Goal: Transaction & Acquisition: Purchase product/service

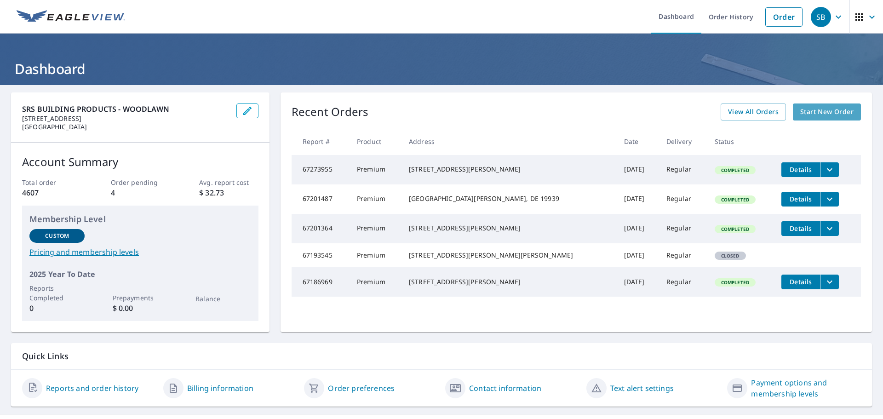
click at [830, 110] on span "Start New Order" at bounding box center [826, 111] width 53 height 11
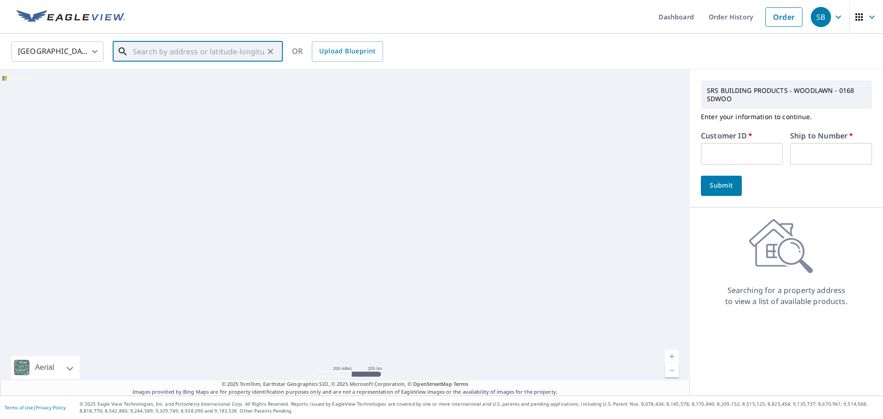
click at [185, 51] on input "text" at bounding box center [198, 52] width 131 height 26
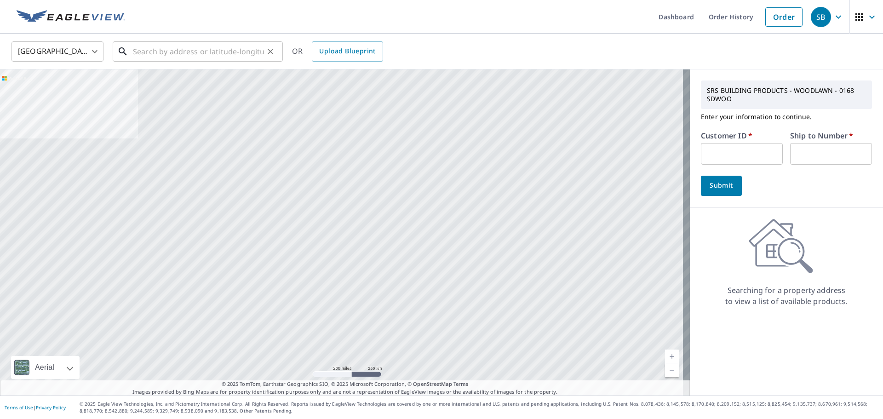
click at [230, 52] on input "text" at bounding box center [198, 52] width 131 height 26
click at [234, 50] on input "text" at bounding box center [198, 52] width 131 height 26
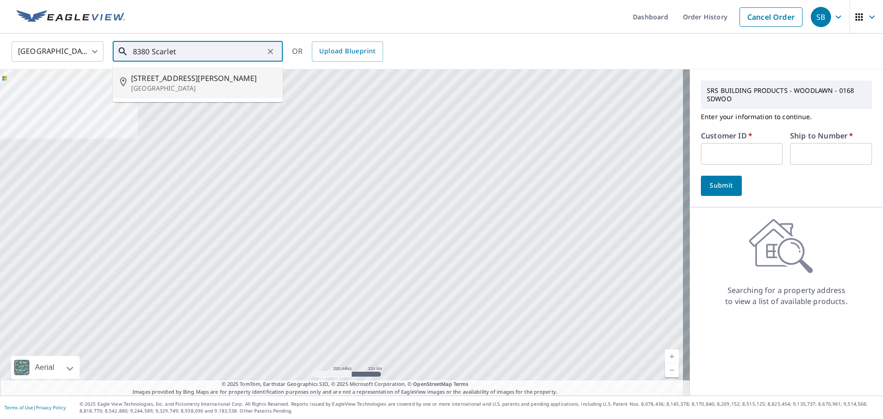
click at [190, 82] on span "[STREET_ADDRESS][PERSON_NAME]" at bounding box center [203, 78] width 144 height 11
type input "[STREET_ADDRESS][PERSON_NAME]"
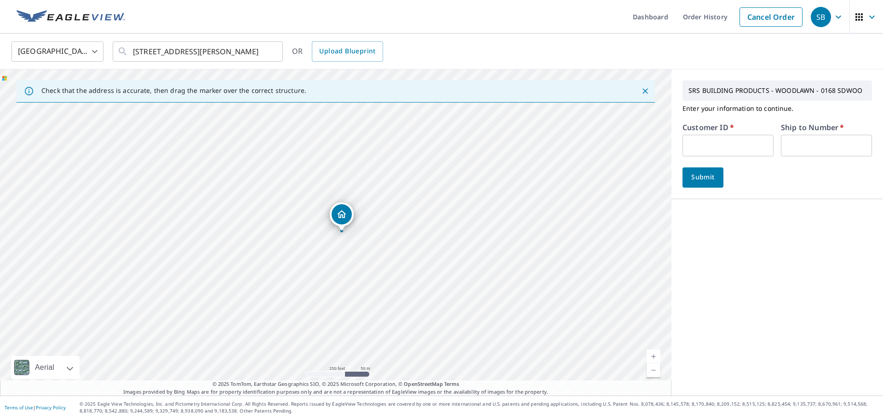
click at [717, 149] on input "text" at bounding box center [727, 146] width 91 height 22
type input "999950"
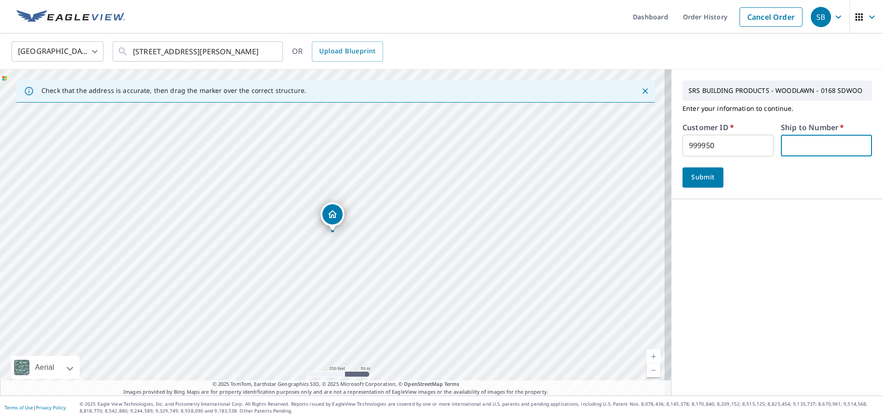
click at [816, 147] on input "text" at bounding box center [826, 146] width 91 height 22
type input "1"
click at [697, 180] on span "Submit" at bounding box center [703, 177] width 26 height 11
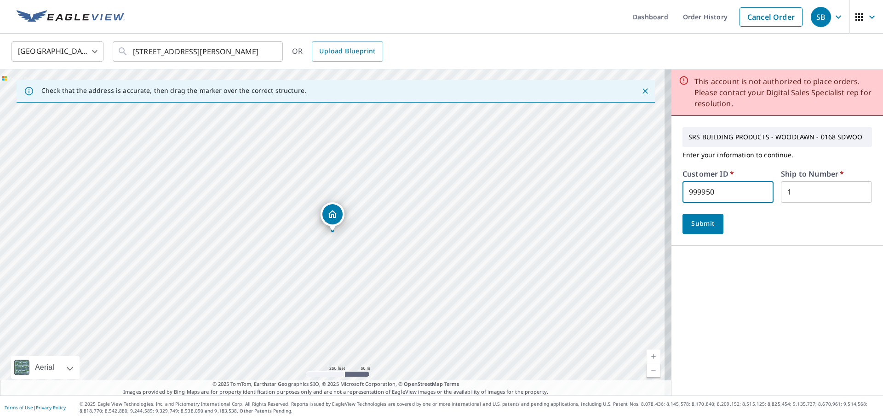
drag, startPoint x: 728, startPoint y: 198, endPoint x: 653, endPoint y: 183, distance: 77.4
click at [652, 183] on div "Check that the address is accurate, then drag the marker over the correct struc…" at bounding box center [441, 232] width 883 height 326
type input "1099938"
click at [704, 222] on span "Submit" at bounding box center [703, 223] width 26 height 11
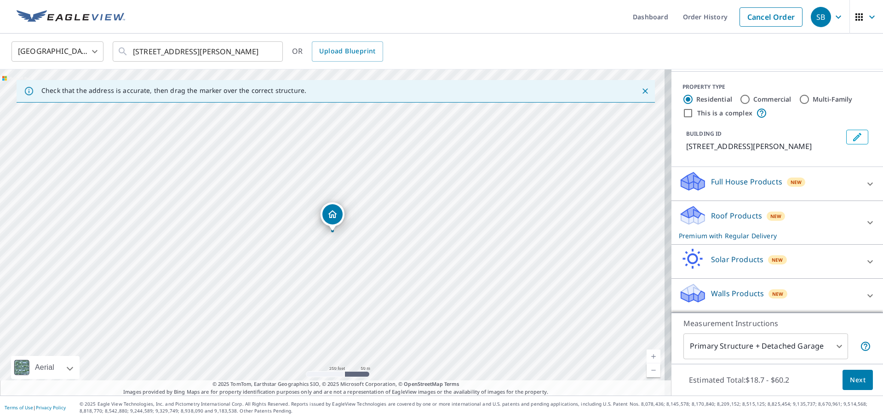
scroll to position [112, 0]
click at [865, 293] on icon at bounding box center [870, 295] width 11 height 11
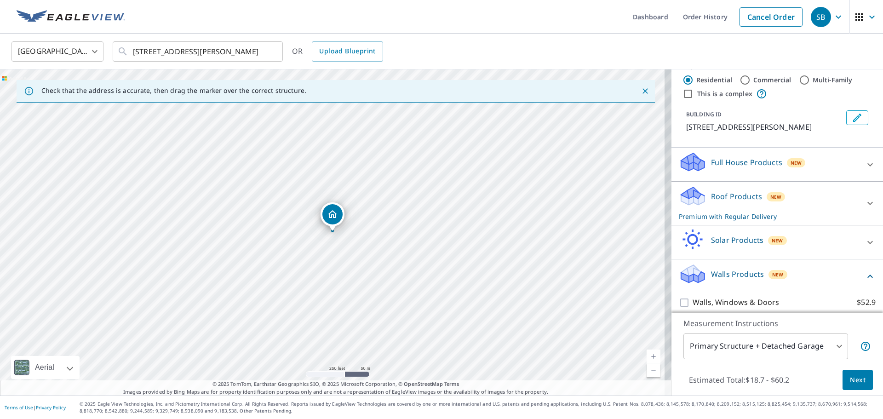
click at [743, 280] on p "Walls Products" at bounding box center [737, 274] width 53 height 11
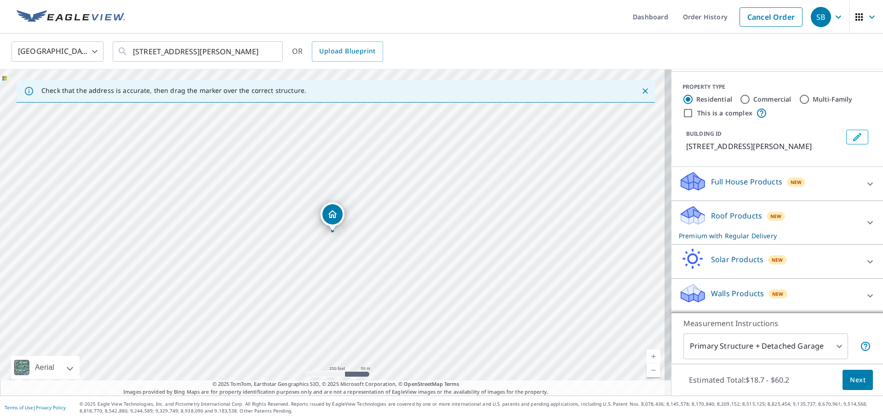
click at [720, 292] on p "Walls Products" at bounding box center [737, 293] width 53 height 11
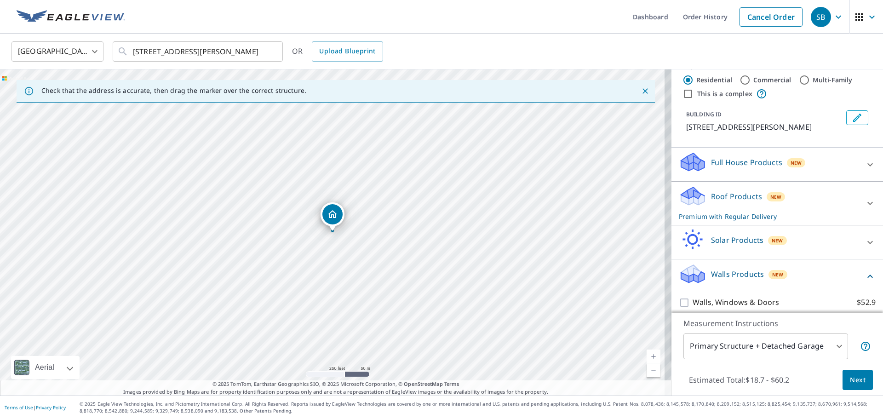
click at [722, 280] on p "Walls Products" at bounding box center [737, 274] width 53 height 11
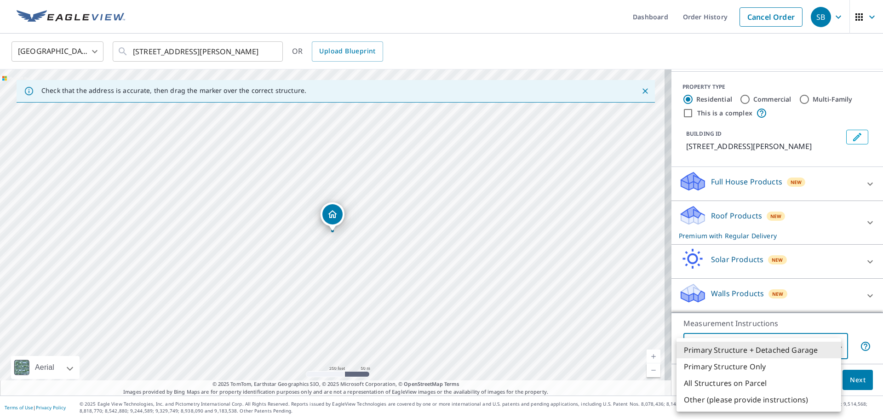
click at [831, 346] on body "SB SB Dashboard Order History Cancel Order SB [GEOGRAPHIC_DATA] [GEOGRAPHIC_DAT…" at bounding box center [441, 209] width 883 height 419
click at [793, 348] on li "Primary Structure + Detached Garage" at bounding box center [758, 350] width 165 height 17
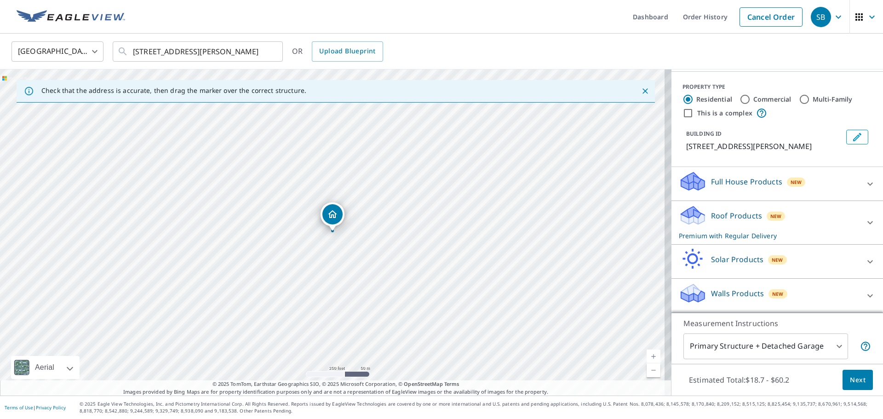
click at [683, 292] on icon at bounding box center [691, 289] width 20 height 11
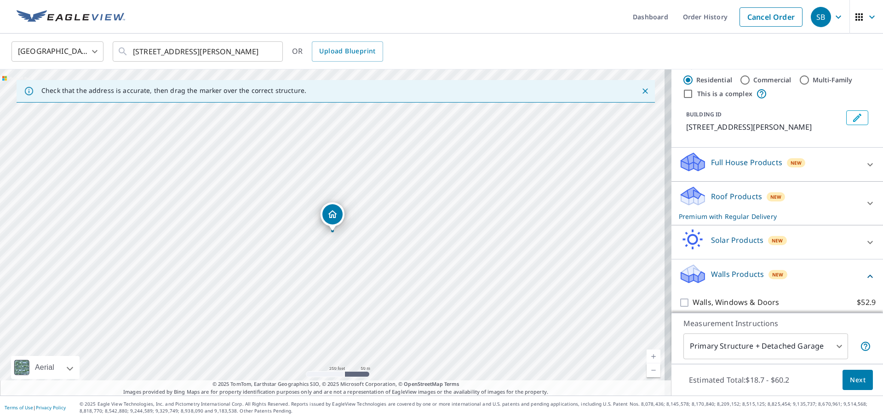
click at [683, 276] on icon at bounding box center [691, 270] width 20 height 11
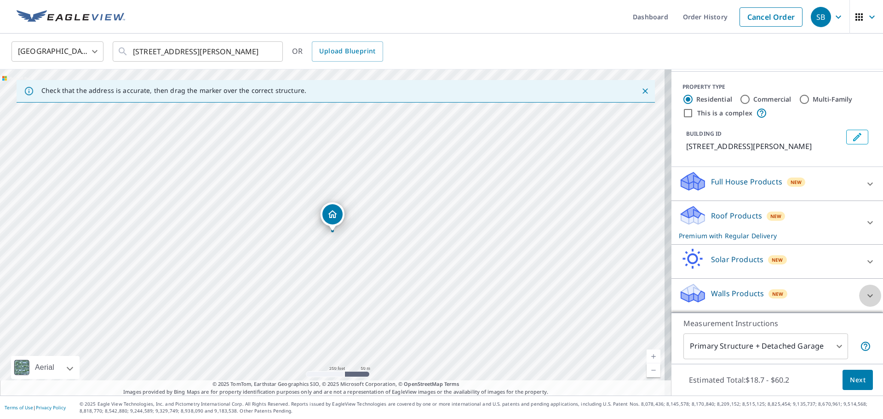
click at [867, 296] on icon at bounding box center [870, 295] width 6 height 3
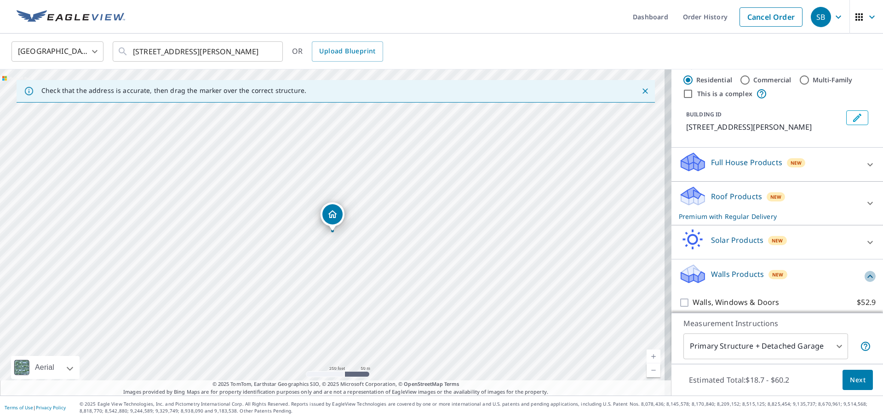
click at [865, 282] on icon at bounding box center [870, 276] width 11 height 11
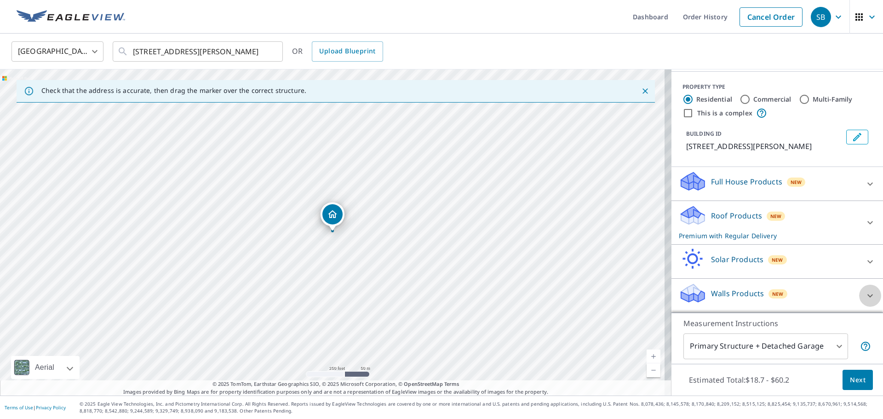
click at [867, 296] on icon at bounding box center [870, 295] width 6 height 3
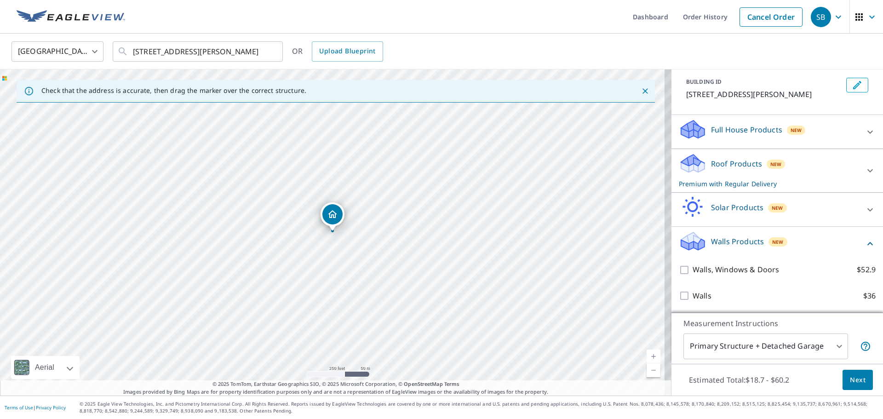
scroll to position [164, 0]
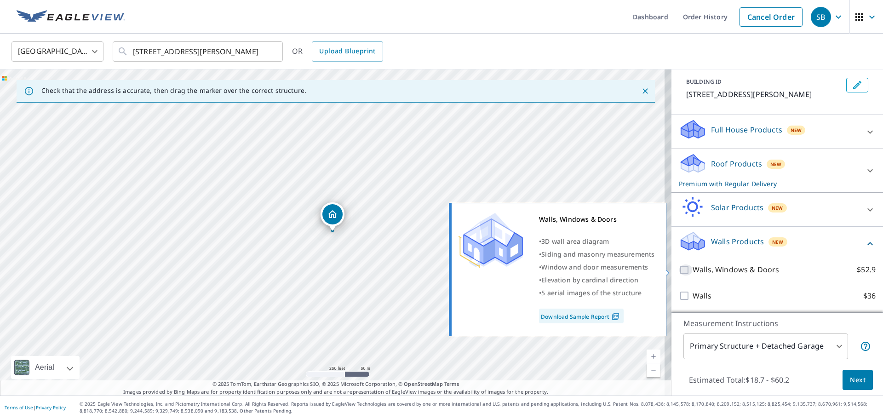
click at [679, 269] on input "Walls, Windows & Doors $52.9" at bounding box center [686, 269] width 14 height 11
checkbox input "true"
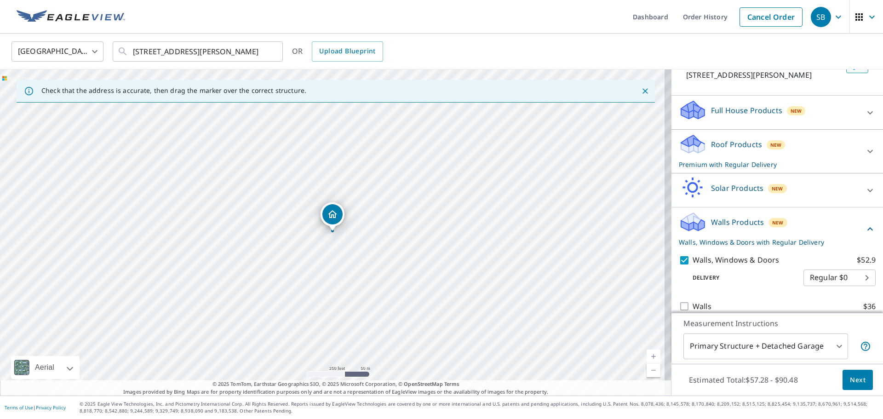
click at [831, 349] on body "SB SB Dashboard Order History Cancel Order SB [GEOGRAPHIC_DATA] [GEOGRAPHIC_DAT…" at bounding box center [441, 209] width 883 height 419
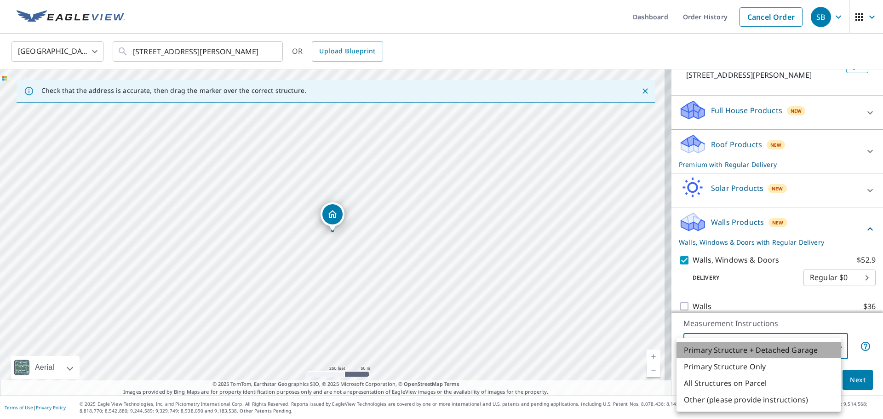
click at [831, 349] on li "Primary Structure + Detached Garage" at bounding box center [758, 350] width 165 height 17
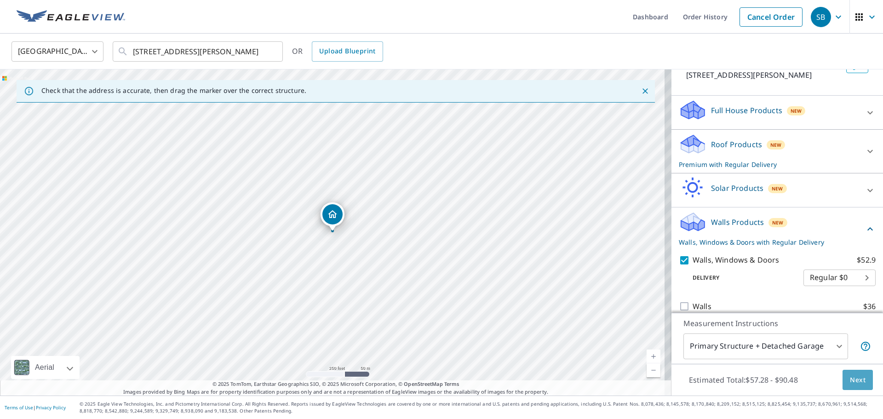
click at [852, 379] on span "Next" at bounding box center [858, 379] width 16 height 11
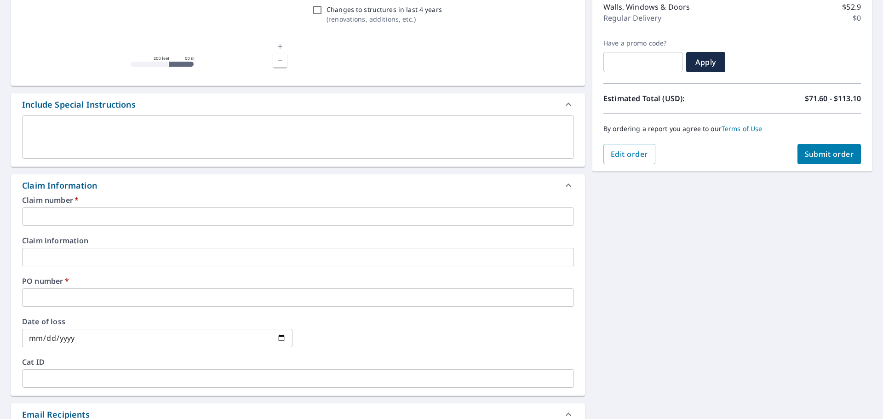
scroll to position [184, 0]
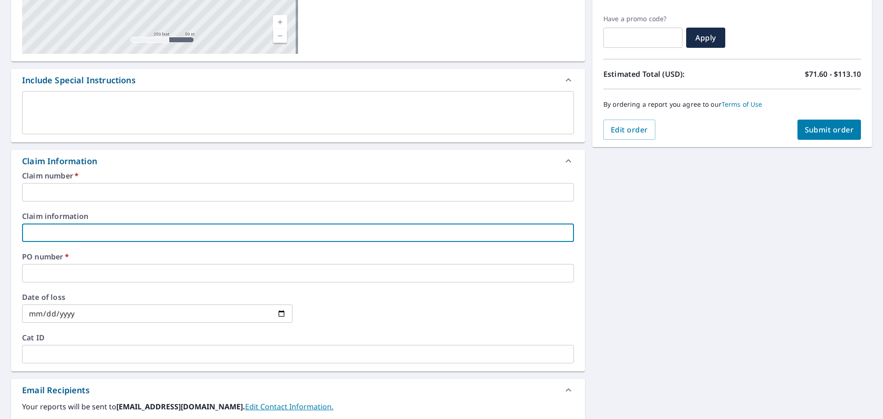
click at [44, 235] on input "text" at bounding box center [298, 232] width 552 height 18
type input "D"
checkbox input "true"
type input "DE"
checkbox input "true"
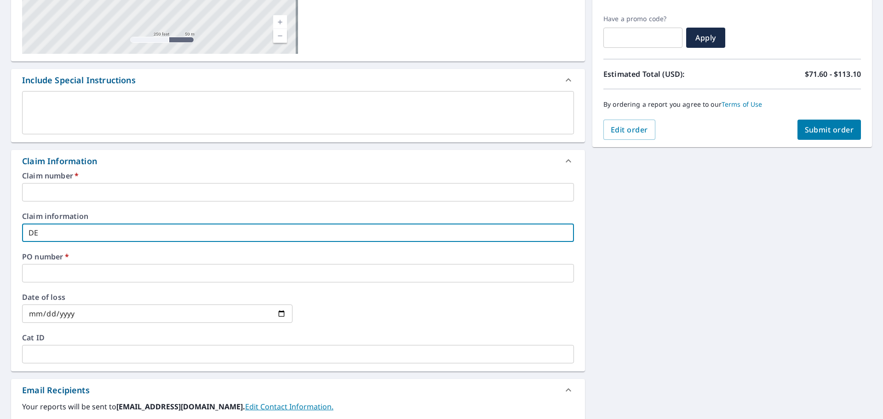
type input "DEM"
checkbox input "true"
type input "DEM"
checkbox input "true"
type input "DEM -"
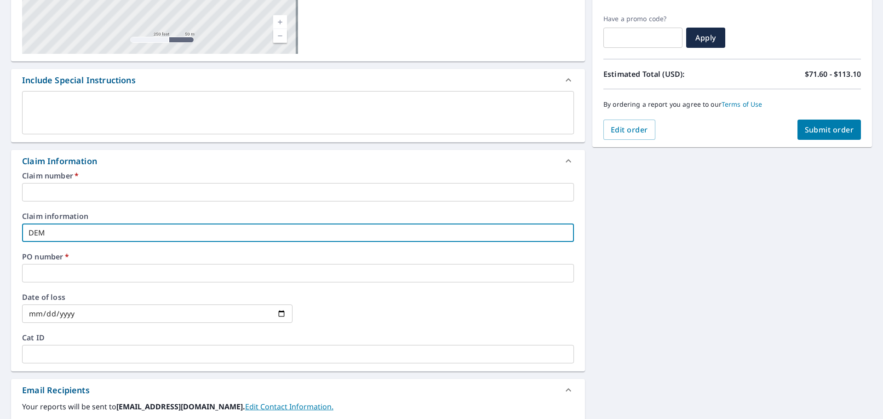
checkbox input "true"
type input "DEM -A"
checkbox input "true"
type input "DEM -Al"
checkbox input "true"
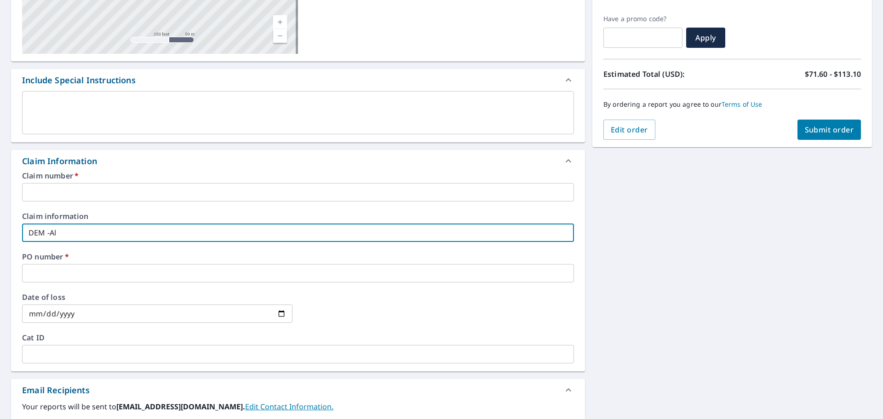
type input "DEM -Ale"
checkbox input "true"
type input "DEM -[PERSON_NAME]"
checkbox input "true"
type input "DEM -[PERSON_NAME]"
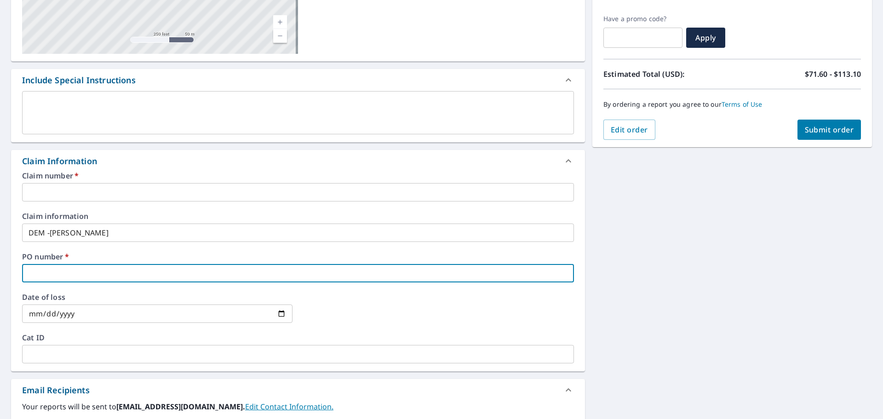
type input "D"
checkbox input "true"
type input "DE"
checkbox input "true"
type input "DEM"
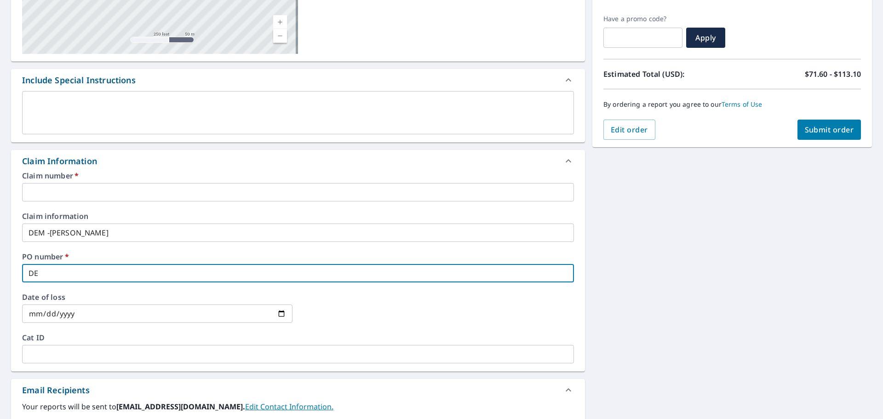
checkbox input "true"
type input "DEM"
checkbox input "true"
type input "DEM -"
checkbox input "true"
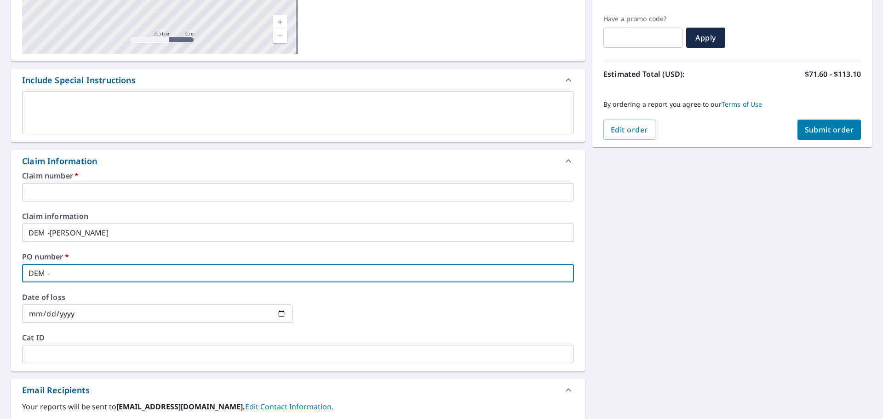
type input "DEM -"
checkbox input "true"
type input "DEM - A"
checkbox input "true"
type input "DEM - AL"
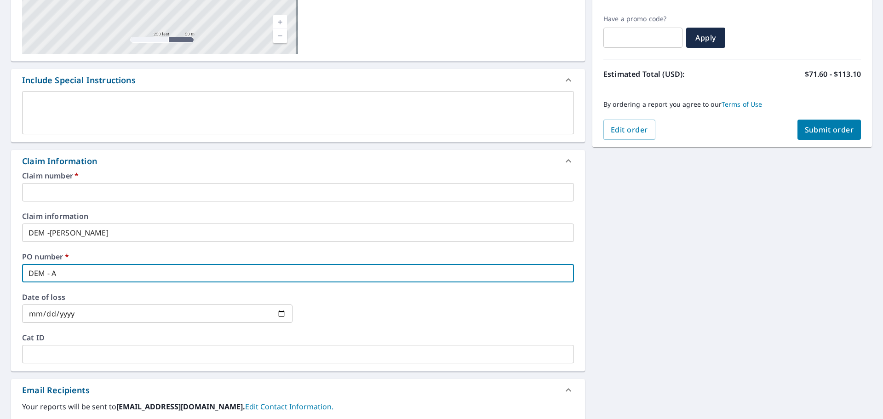
checkbox input "true"
type input "DEM - ALe"
checkbox input "true"
type input "DEM - ALex"
checkbox input "true"
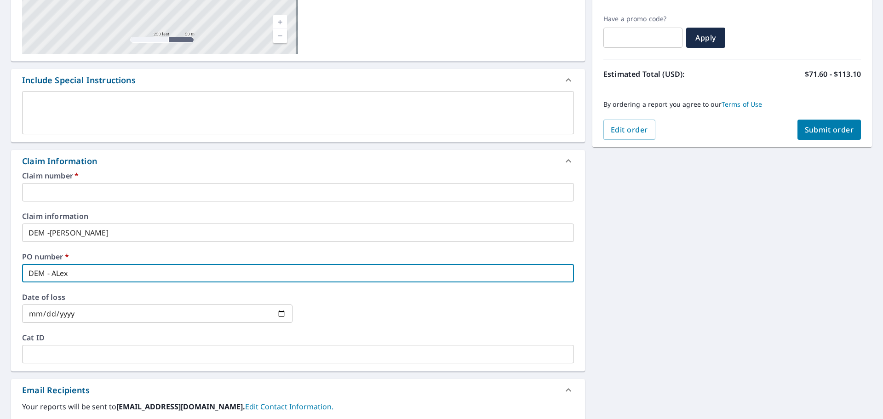
click at [58, 275] on input "DEM - ALex" at bounding box center [298, 273] width 552 height 18
type input "DEM - Aex"
checkbox input "true"
type input "DEM - [PERSON_NAME]"
checkbox input "true"
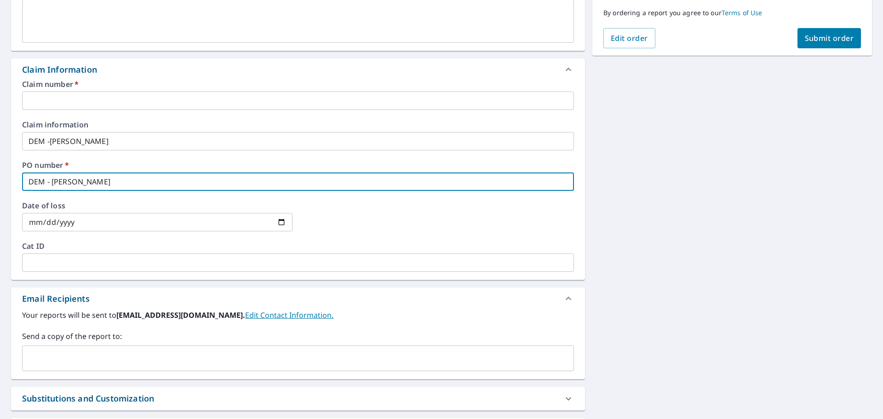
scroll to position [276, 0]
type input "DEM - [PERSON_NAME]"
click at [86, 357] on input "text" at bounding box center [291, 357] width 530 height 17
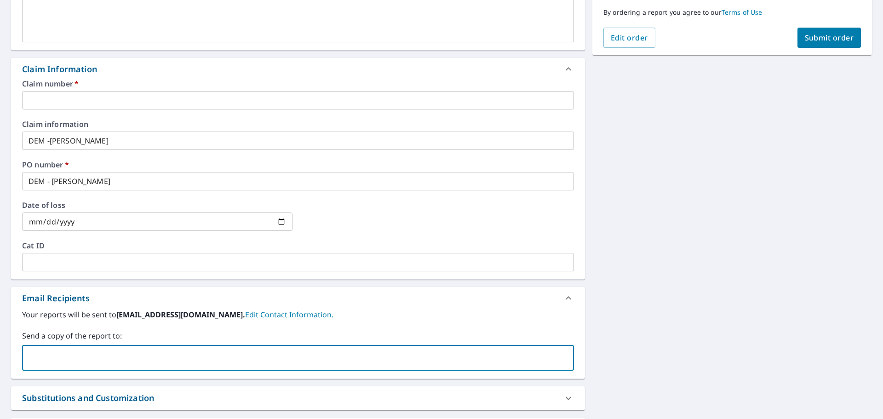
click at [76, 355] on input "text" at bounding box center [291, 357] width 530 height 17
type input "[EMAIL_ADDRESS][DOMAIN_NAME]"
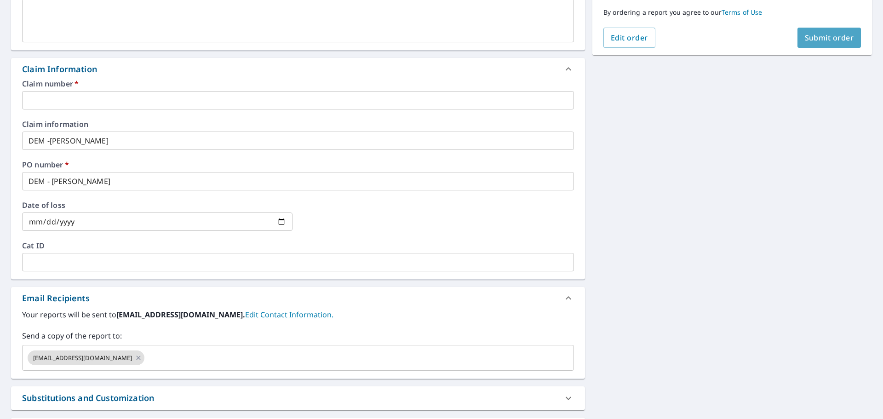
drag, startPoint x: 818, startPoint y: 40, endPoint x: 772, endPoint y: 110, distance: 83.9
click at [818, 40] on span "Submit order" at bounding box center [829, 38] width 49 height 10
checkbox input "true"
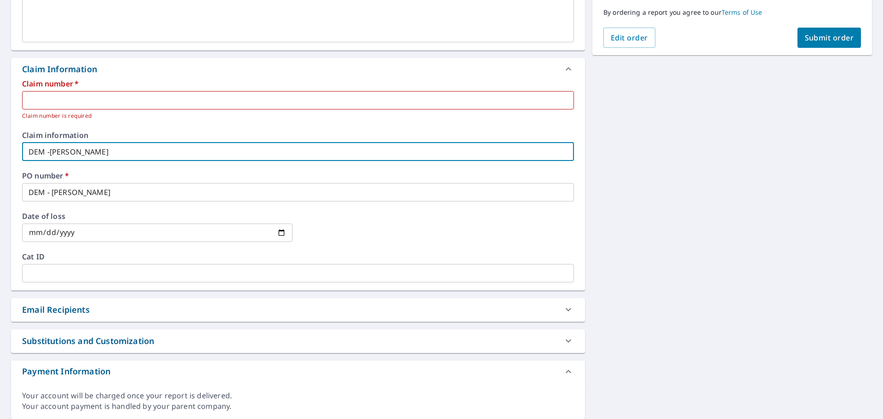
drag, startPoint x: 24, startPoint y: 149, endPoint x: 67, endPoint y: 152, distance: 42.9
click at [68, 152] on input "DEM -[PERSON_NAME]" at bounding box center [298, 152] width 552 height 18
click at [38, 97] on input "text" at bounding box center [298, 100] width 552 height 18
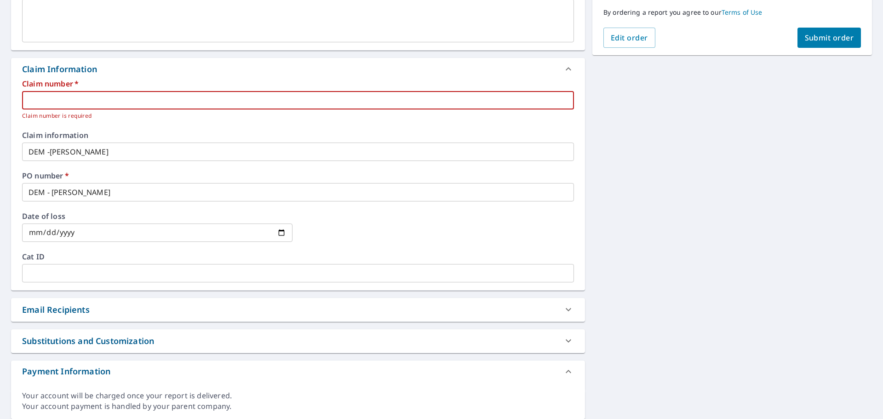
paste input "DEM -[PERSON_NAME]"
type input "DEM -[PERSON_NAME]"
checkbox input "true"
type input "DEM -[PERSON_NAME]"
click at [813, 40] on span "Submit order" at bounding box center [829, 38] width 49 height 10
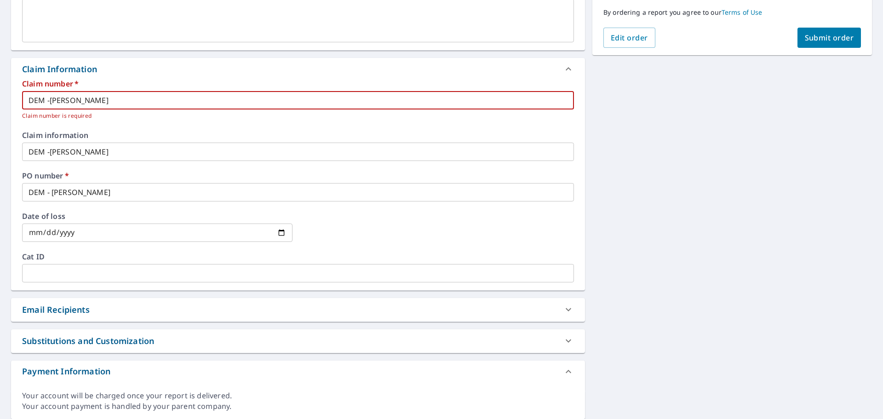
checkbox input "true"
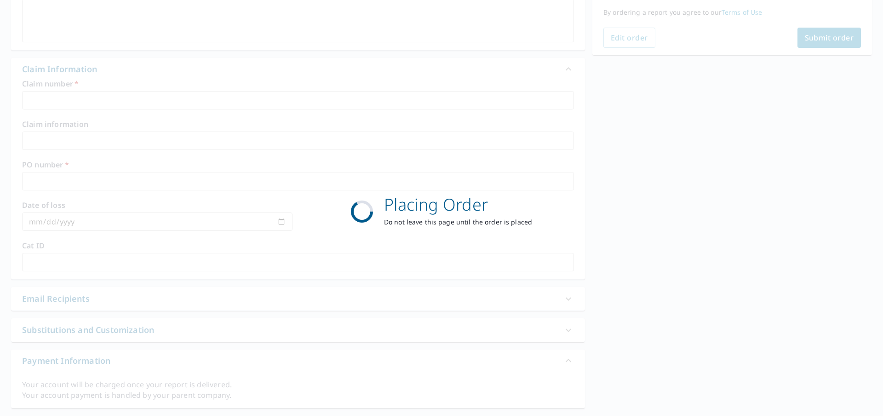
scroll to position [122, 0]
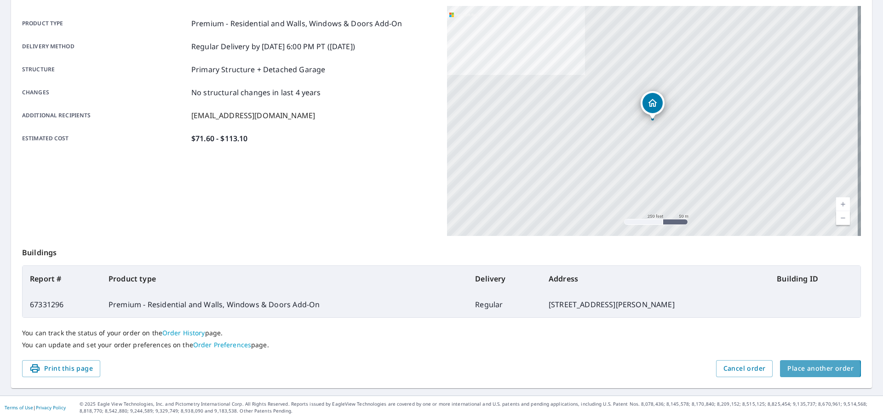
click at [802, 368] on span "Place another order" at bounding box center [820, 368] width 66 height 11
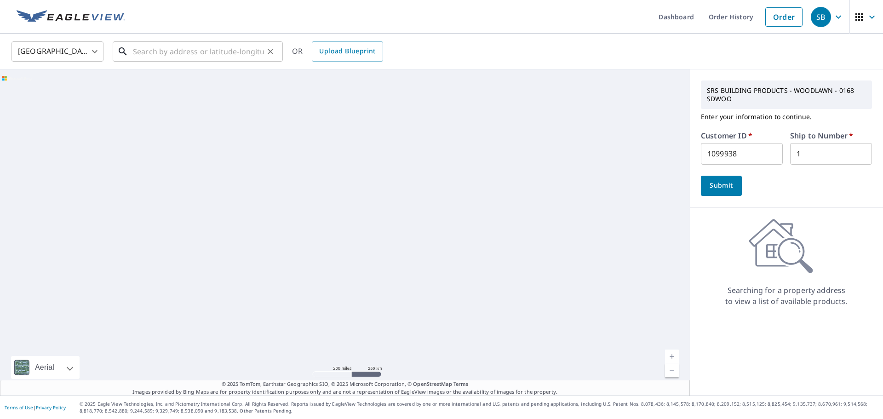
click at [170, 54] on input "text" at bounding box center [198, 52] width 131 height 26
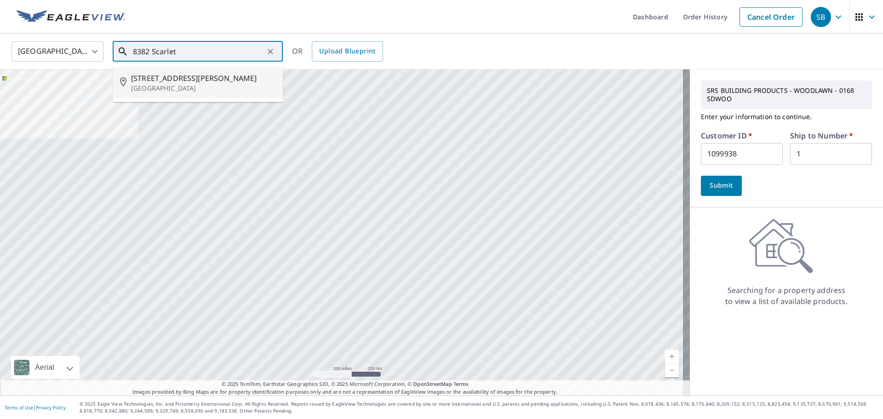
click at [206, 84] on p "[GEOGRAPHIC_DATA]" at bounding box center [203, 88] width 144 height 9
type input "[STREET_ADDRESS][PERSON_NAME]"
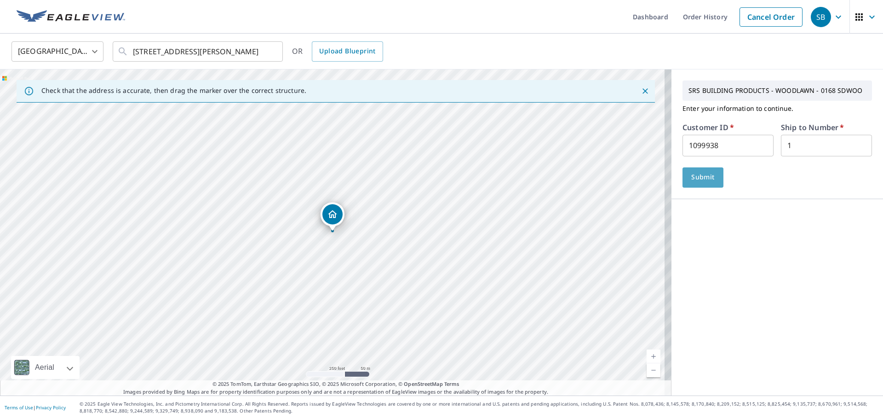
click at [694, 177] on span "Submit" at bounding box center [703, 177] width 26 height 11
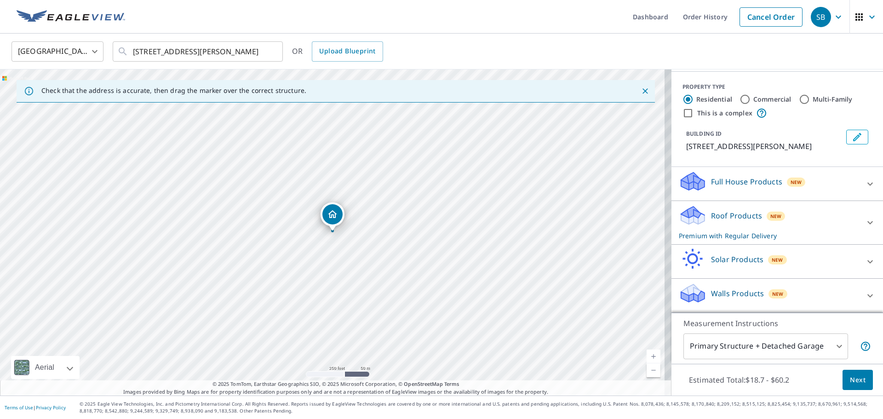
scroll to position [112, 0]
click at [865, 293] on icon at bounding box center [870, 295] width 11 height 11
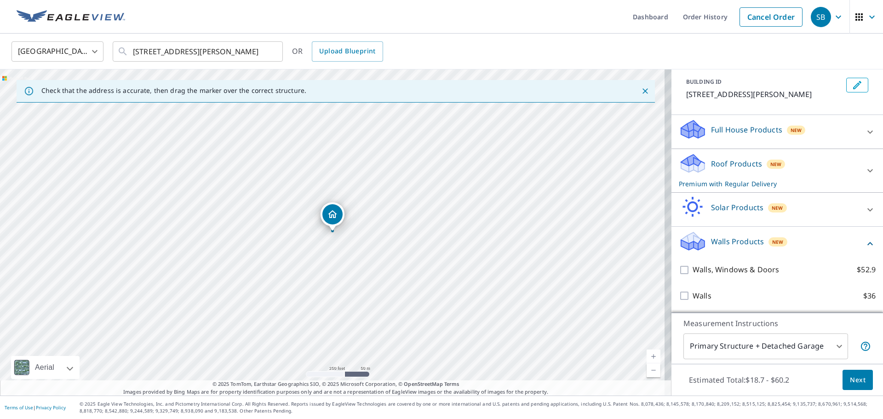
scroll to position [164, 0]
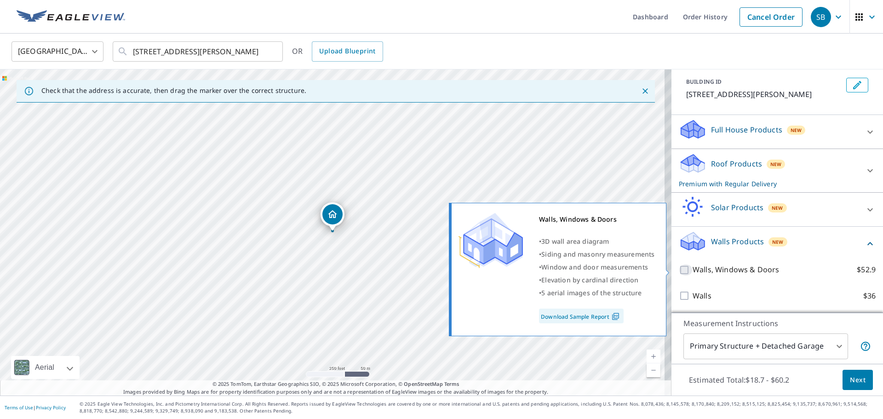
click at [679, 273] on input "Walls, Windows & Doors $52.9" at bounding box center [686, 269] width 14 height 11
checkbox input "true"
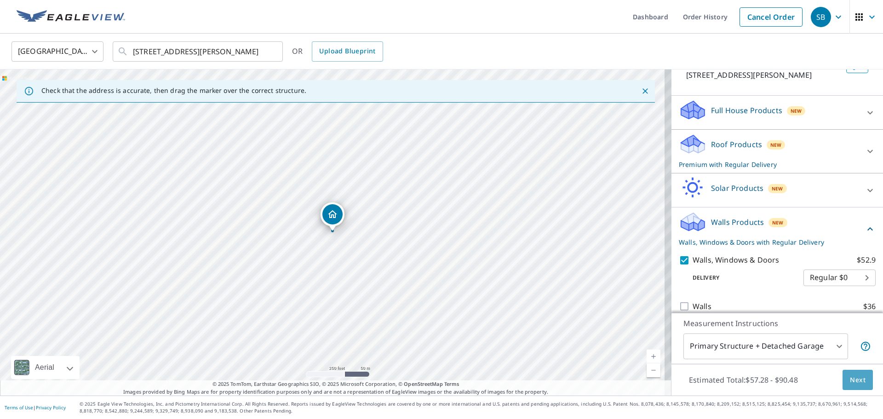
click at [856, 381] on span "Next" at bounding box center [858, 379] width 16 height 11
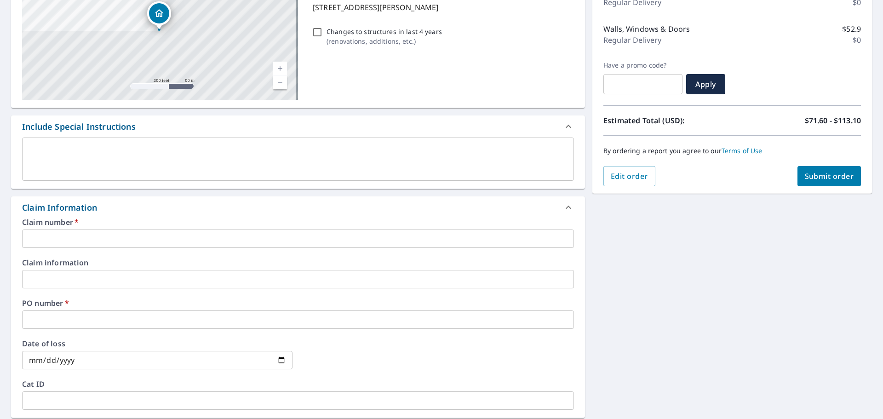
scroll to position [138, 0]
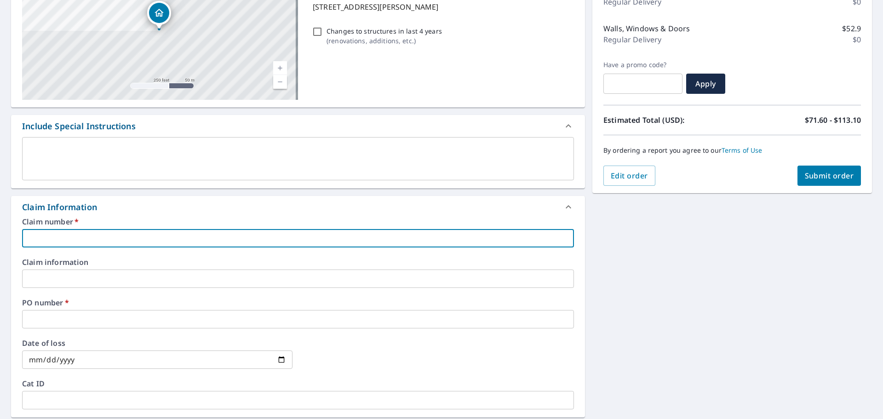
click at [88, 239] on input "text" at bounding box center [298, 238] width 552 height 18
type input "D"
checkbox input "true"
type input "DE"
checkbox input "true"
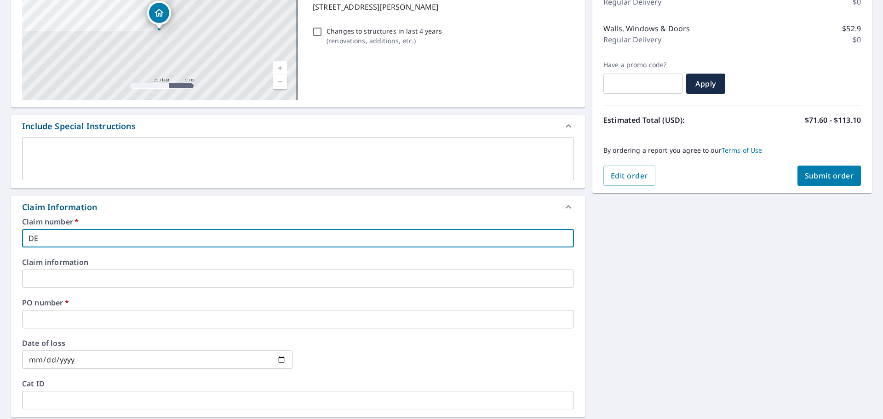
type input "DEM"
checkbox input "true"
type input "DEM"
checkbox input "true"
type input "DEM -"
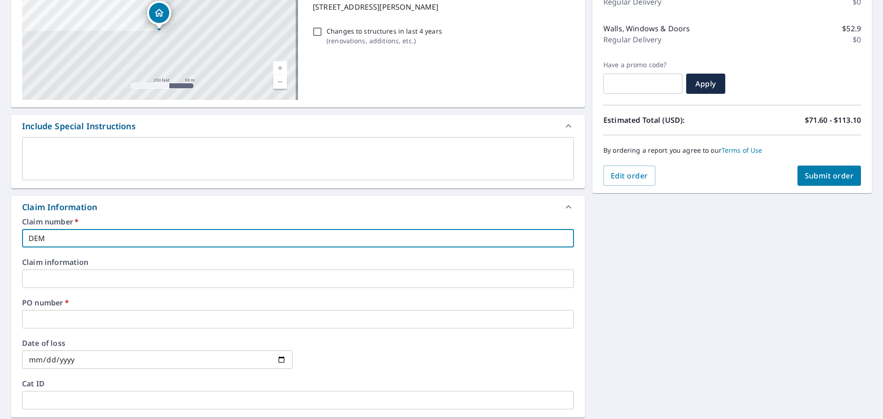
checkbox input "true"
type input "DEM -"
checkbox input "true"
type input "DEM - S"
checkbox input "true"
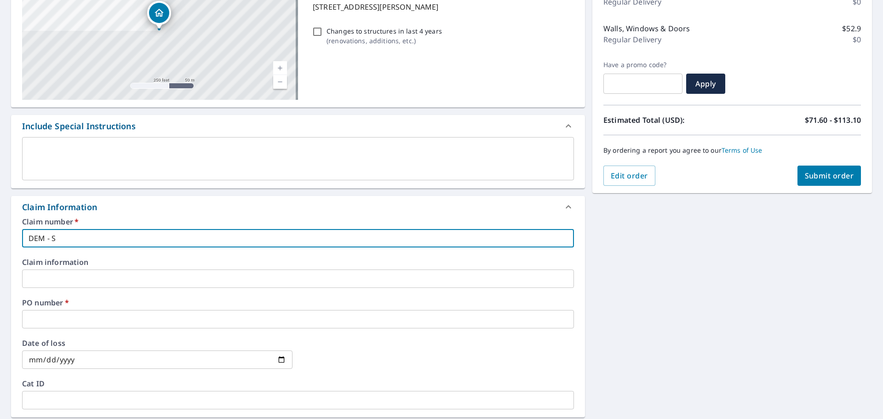
type input "DEM - So"
checkbox input "true"
type input "DEM - Sou"
checkbox input "true"
type input "DEM - Soug"
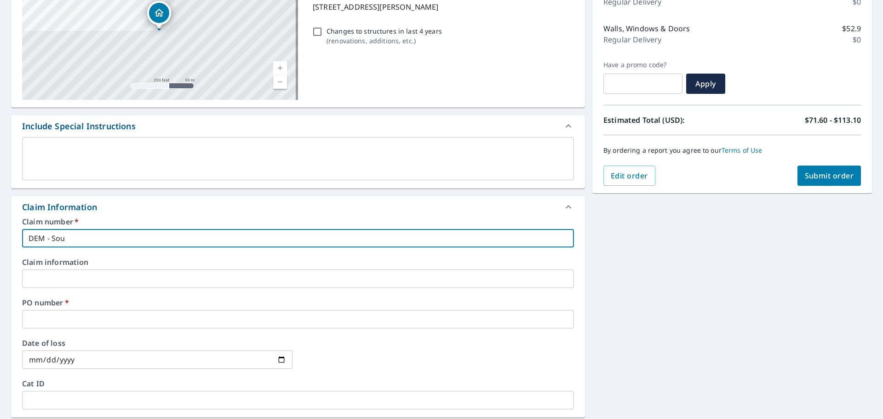
checkbox input "true"
drag, startPoint x: 53, startPoint y: 239, endPoint x: 49, endPoint y: 241, distance: 4.7
click at [49, 241] on input "DEM - Soug" at bounding box center [298, 238] width 552 height 18
type input "DEM -oug"
checkbox input "true"
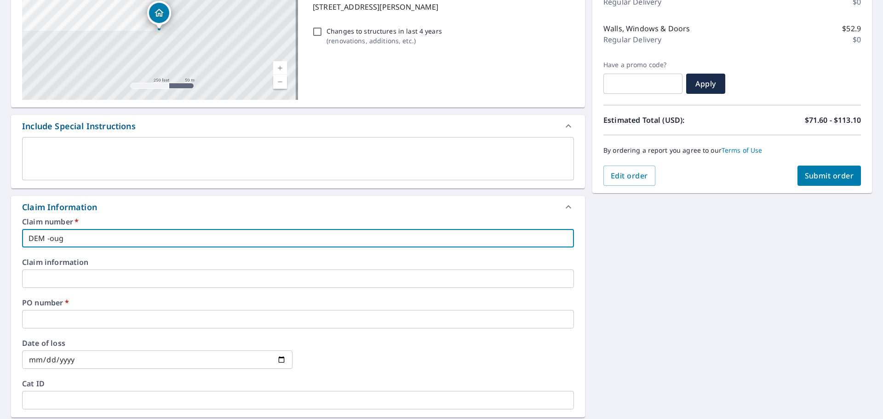
type input "DEM - oug"
checkbox input "true"
type input "DEM - [PERSON_NAME]"
checkbox input "true"
type input "DEM - [PERSON_NAME]"
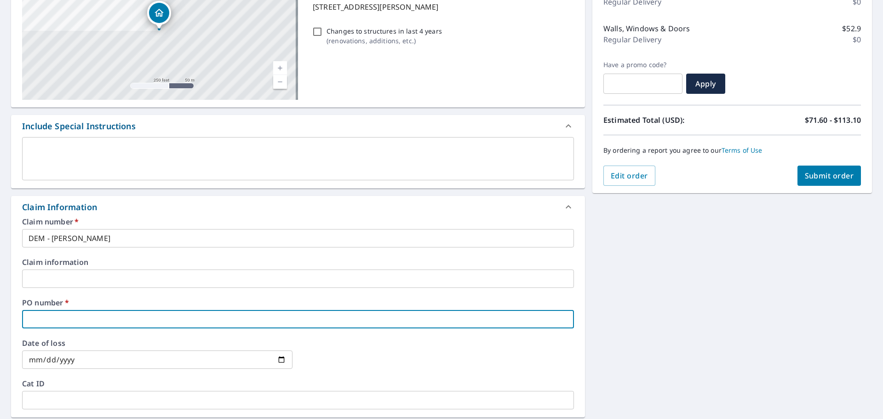
click at [56, 320] on input "text" at bounding box center [298, 319] width 552 height 18
type input "D"
checkbox input "true"
type input "DE"
checkbox input "true"
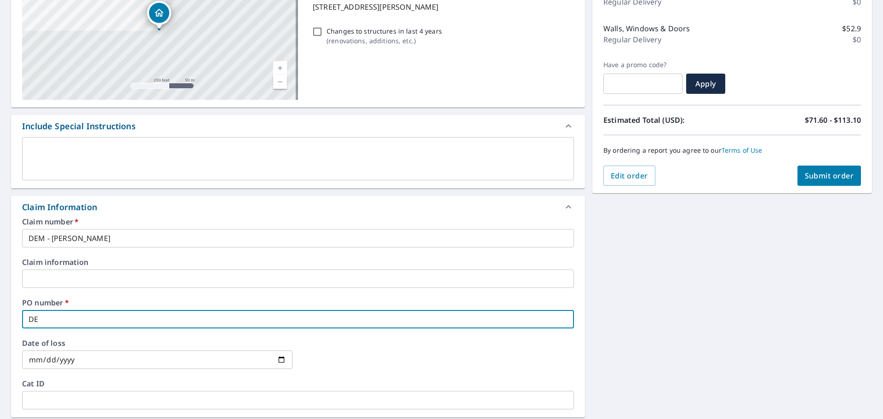
type input "DEM"
checkbox input "true"
type input "DEM-"
checkbox input "true"
type input "DEM-"
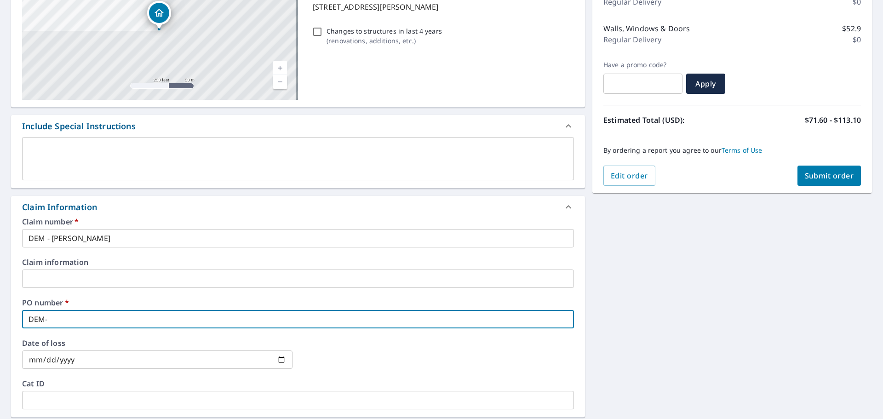
checkbox input "true"
type input "DEM- D"
checkbox input "true"
type input "DEM- Do"
checkbox input "true"
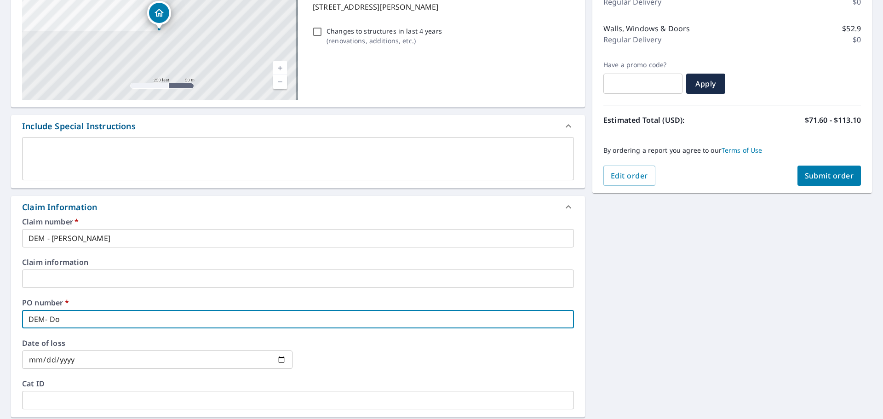
type input "DEM- Dou"
checkbox input "true"
type input "DEM- [PERSON_NAME]"
checkbox input "true"
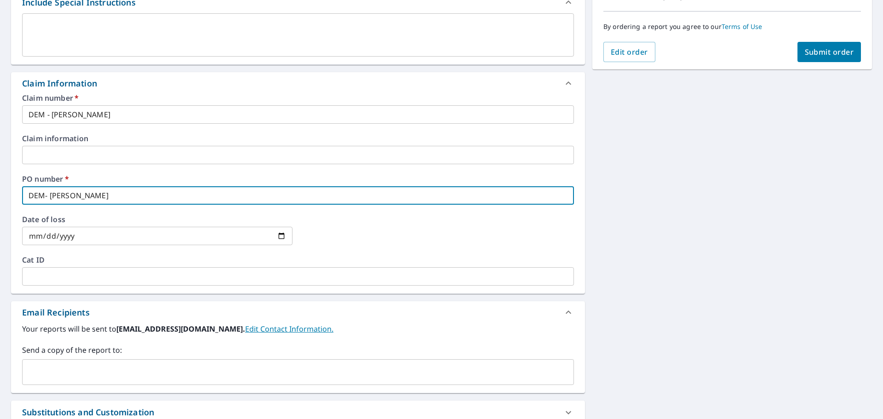
scroll to position [276, 0]
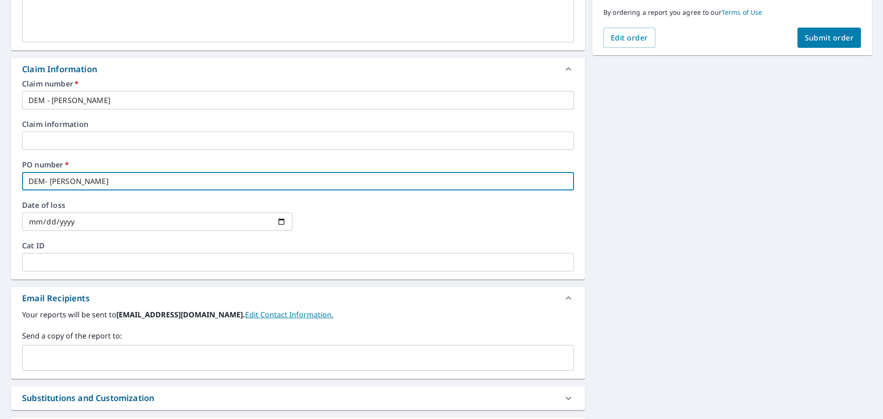
type input "DEM- [PERSON_NAME]"
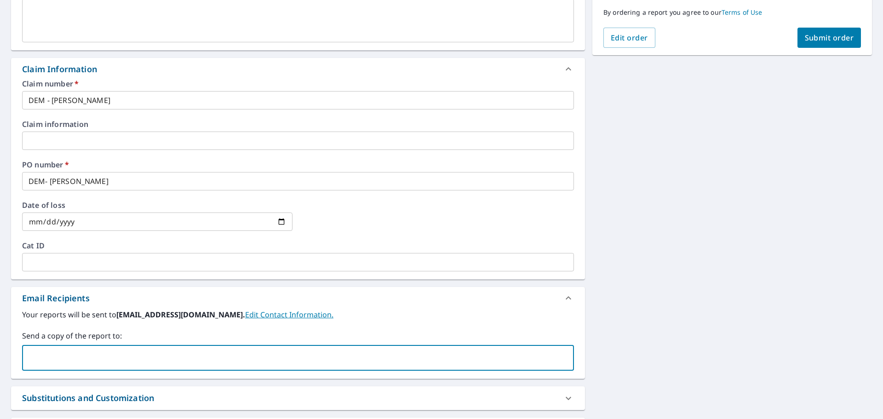
click at [206, 358] on input "text" at bounding box center [291, 357] width 530 height 17
type input "[EMAIL_ADDRESS][DOMAIN_NAME]"
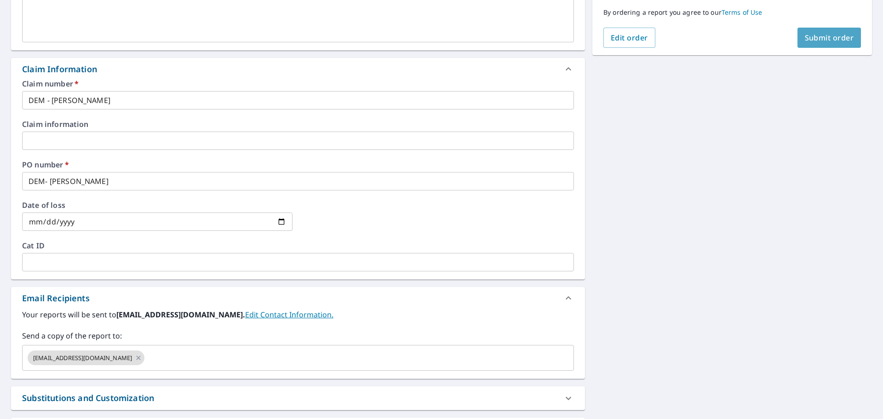
click at [829, 39] on span "Submit order" at bounding box center [829, 38] width 49 height 10
checkbox input "true"
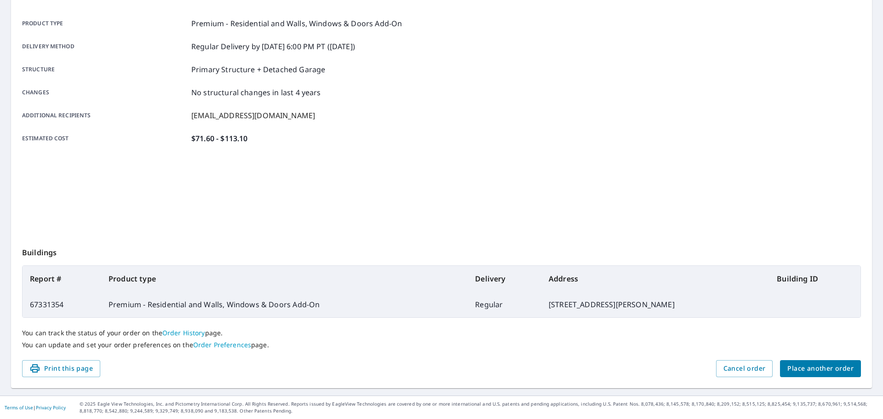
scroll to position [122, 0]
